Goal: Information Seeking & Learning: Learn about a topic

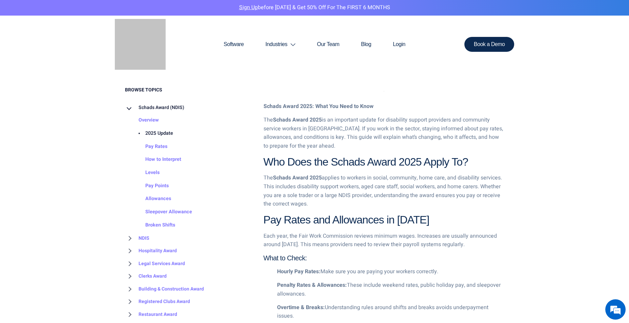
scroll to position [338, 0]
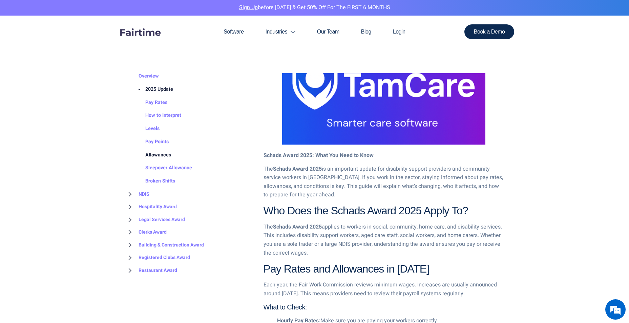
click at [160, 153] on link "Allowances" at bounding box center [151, 155] width 39 height 13
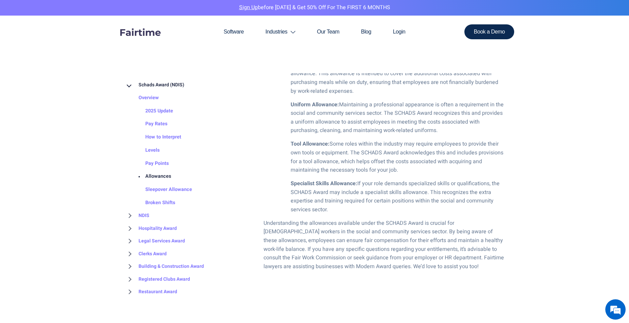
scroll to position [643, 0]
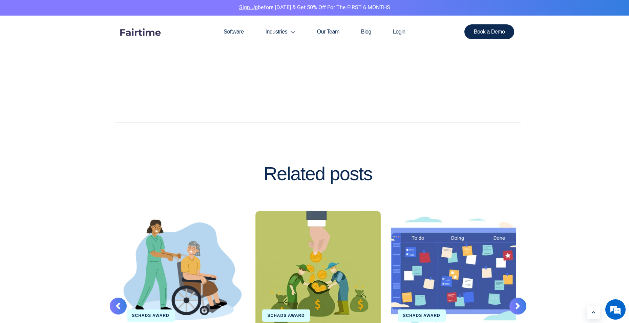
scroll to position [1117, 0]
